Goal: Navigation & Orientation: Understand site structure

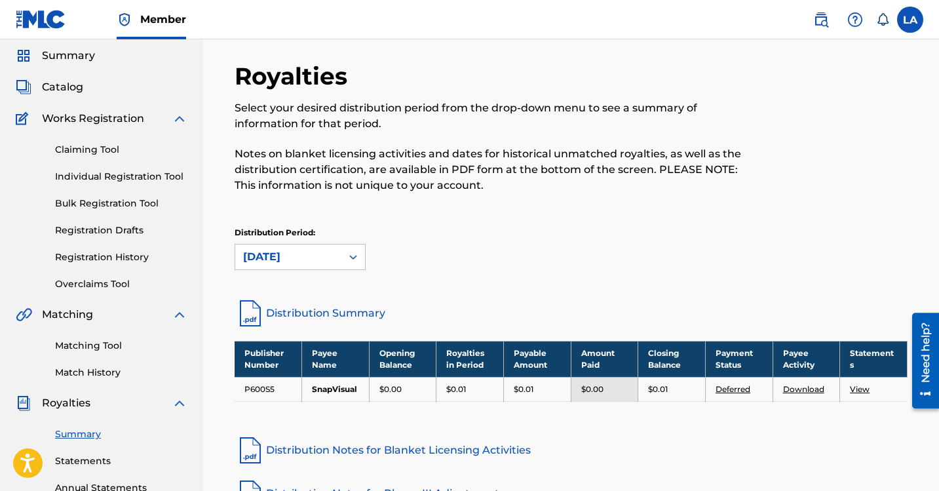
scroll to position [65, 0]
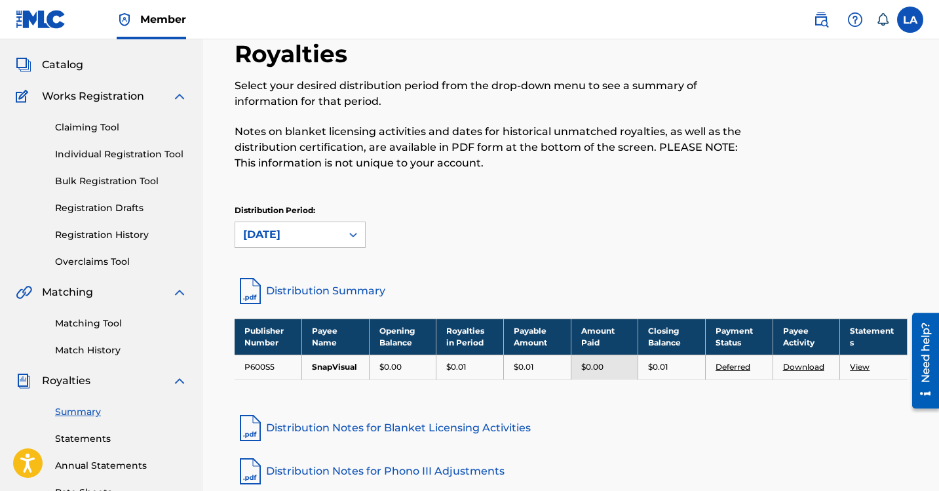
click at [733, 365] on link "Deferred" at bounding box center [732, 367] width 35 height 10
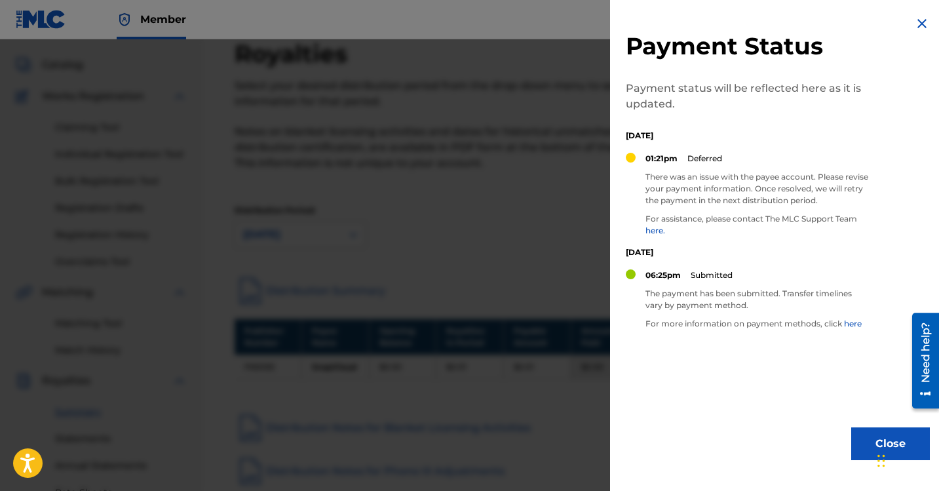
click at [863, 433] on button "Close" at bounding box center [890, 443] width 79 height 33
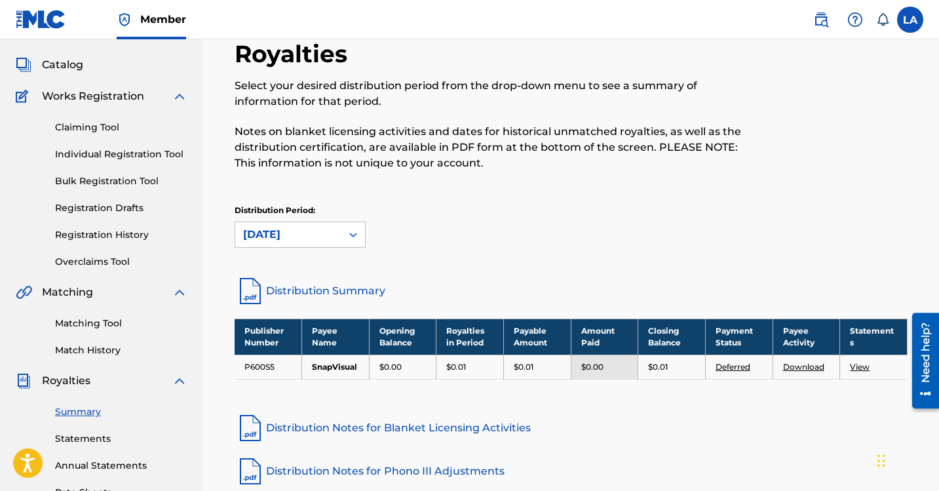
click at [866, 365] on link "View" at bounding box center [860, 367] width 20 height 10
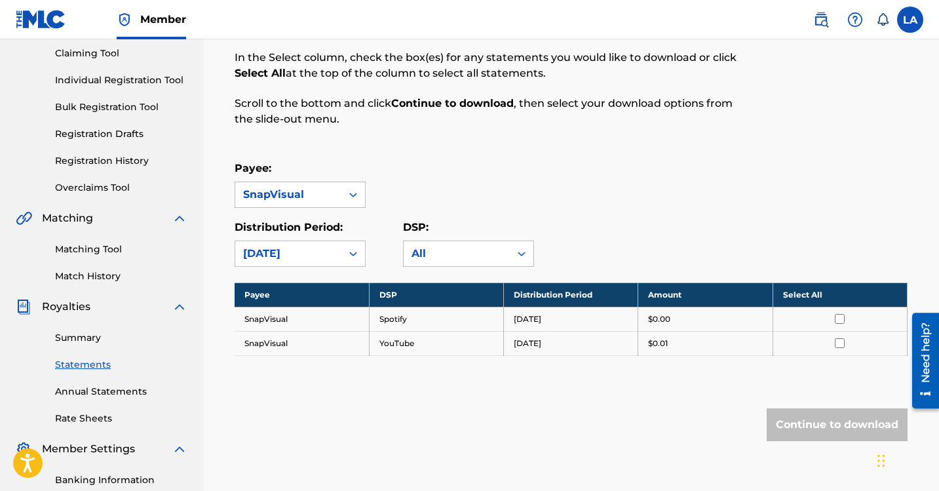
scroll to position [196, 0]
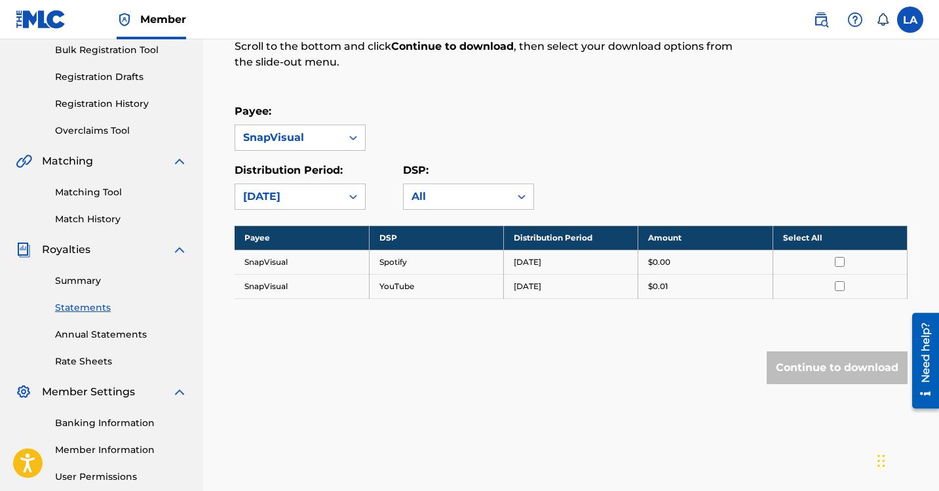
click at [114, 330] on link "Annual Statements" at bounding box center [121, 334] width 132 height 14
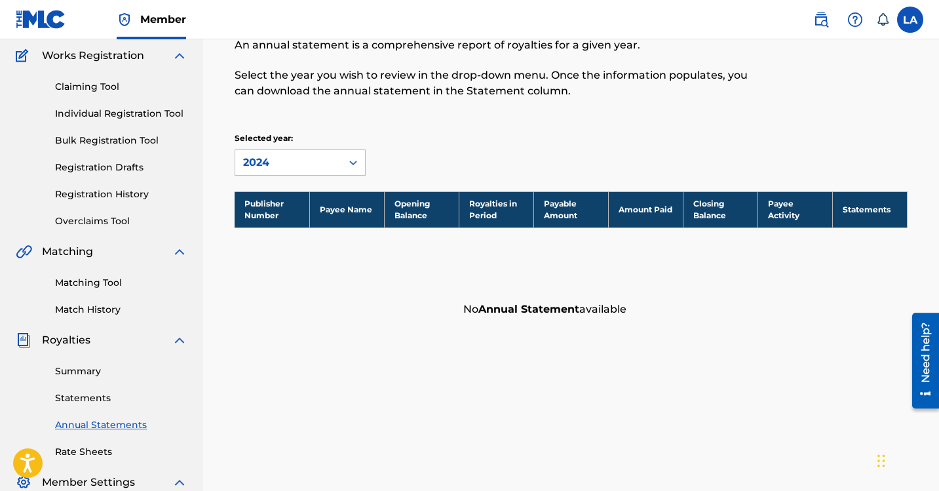
scroll to position [131, 0]
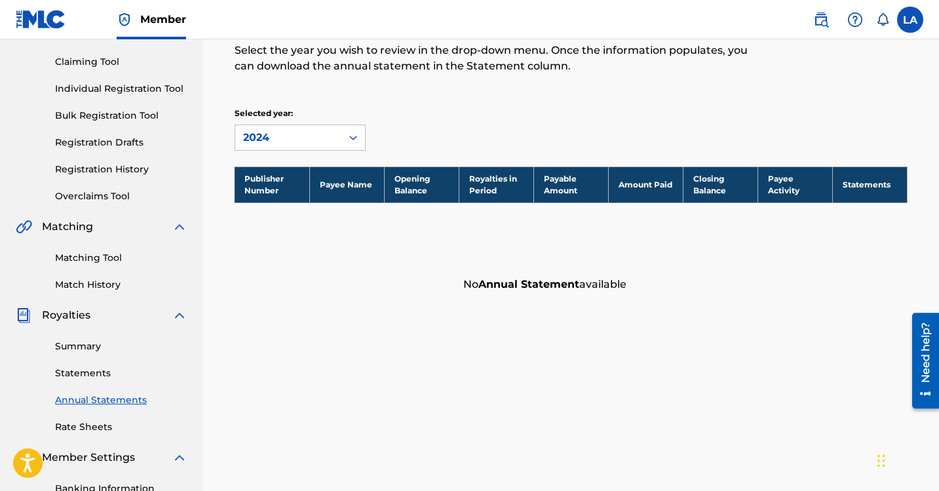
click at [102, 430] on link "Rate Sheets" at bounding box center [121, 427] width 132 height 14
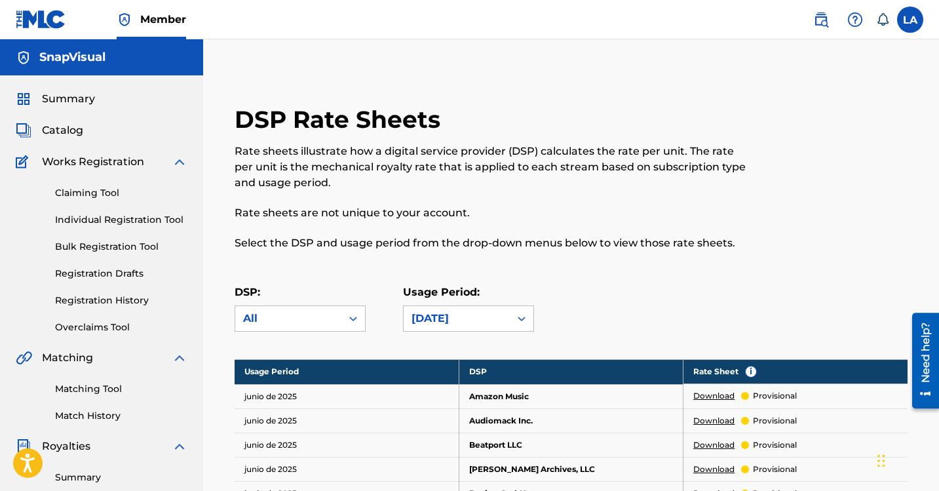
click at [73, 98] on span "Summary" at bounding box center [68, 99] width 53 height 16
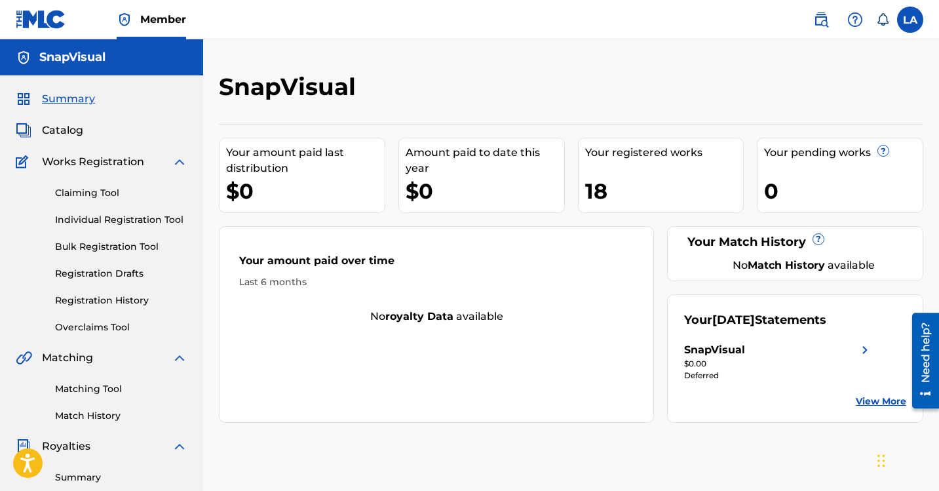
click at [655, 172] on div "Your registered works 18" at bounding box center [661, 175] width 166 height 75
click at [64, 128] on span "Catalog" at bounding box center [62, 130] width 41 height 16
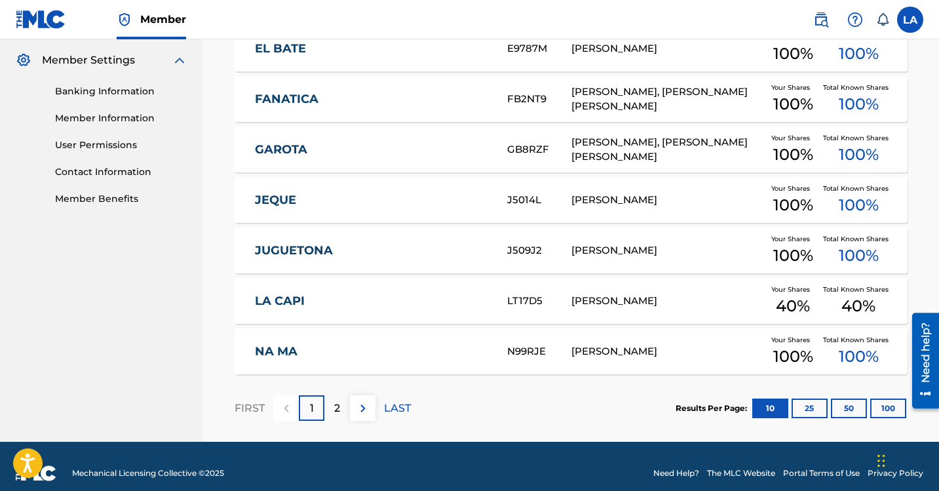
scroll to position [542, 0]
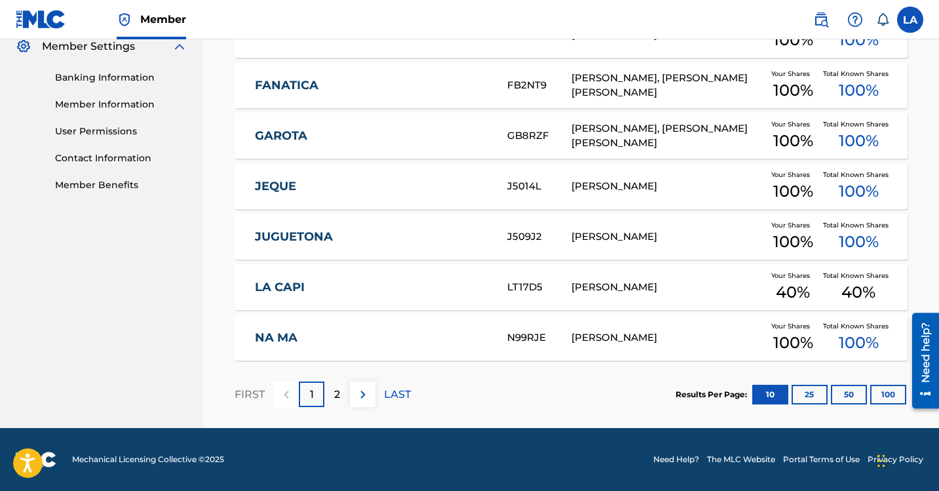
click at [37, 18] on img at bounding box center [41, 19] width 50 height 19
